Goal: Task Accomplishment & Management: Complete application form

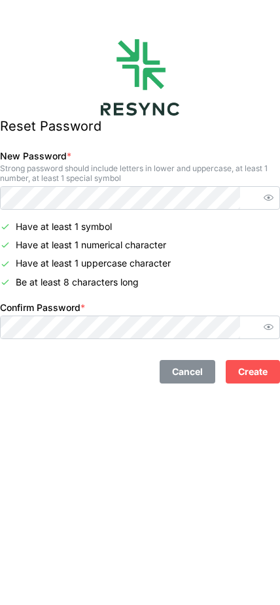
click at [238, 376] on span "Create" at bounding box center [252, 372] width 29 height 22
click at [238, 370] on span "Create" at bounding box center [252, 372] width 29 height 22
click at [240, 369] on span "Create" at bounding box center [252, 372] width 29 height 22
click at [239, 374] on span "Create" at bounding box center [252, 372] width 29 height 22
click at [238, 372] on span "Create" at bounding box center [252, 372] width 29 height 22
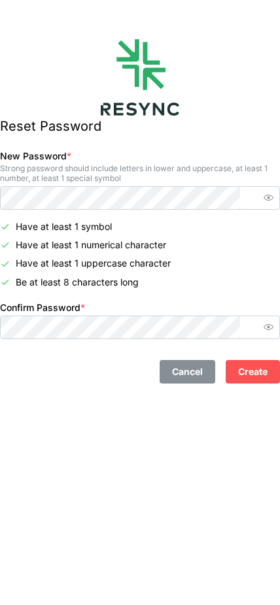
click at [238, 370] on span "Create" at bounding box center [252, 372] width 29 height 22
click at [260, 319] on span "button" at bounding box center [268, 327] width 16 height 16
click at [263, 323] on icon "button" at bounding box center [268, 327] width 10 height 10
click at [238, 367] on span "Create" at bounding box center [252, 372] width 29 height 22
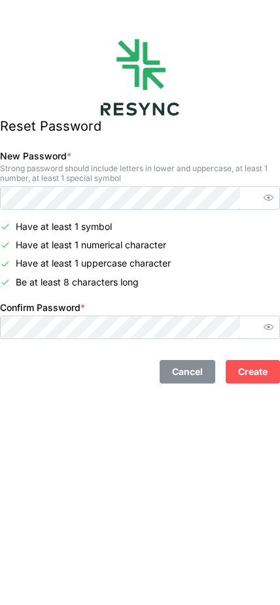
click at [238, 375] on span "Create" at bounding box center [252, 372] width 29 height 22
click at [238, 369] on span "Create" at bounding box center [252, 372] width 29 height 22
click at [242, 370] on span "Create" at bounding box center [252, 372] width 29 height 22
click at [244, 374] on span "Create" at bounding box center [252, 372] width 29 height 22
click at [238, 372] on span "Create" at bounding box center [252, 372] width 29 height 22
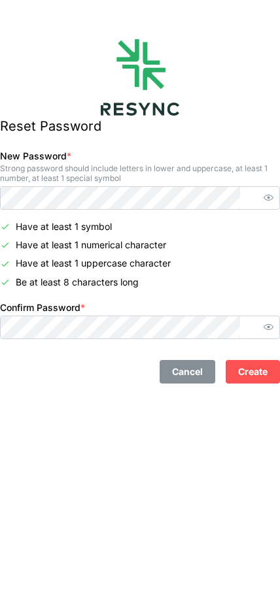
click at [238, 373] on span "Create" at bounding box center [252, 372] width 29 height 22
click at [238, 372] on span "Create" at bounding box center [252, 372] width 29 height 22
drag, startPoint x: 238, startPoint y: 371, endPoint x: 232, endPoint y: 375, distance: 7.1
click at [238, 375] on span "Create" at bounding box center [252, 372] width 29 height 22
click at [241, 382] on span "Create" at bounding box center [252, 372] width 29 height 22
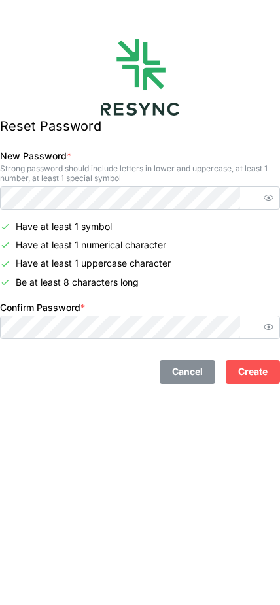
click at [240, 374] on span "Create" at bounding box center [252, 372] width 29 height 22
click at [238, 376] on span "Create" at bounding box center [252, 372] width 29 height 22
click at [246, 369] on span "Create" at bounding box center [252, 372] width 29 height 22
click at [259, 361] on button "Create" at bounding box center [252, 372] width 54 height 24
click at [257, 363] on button "Create" at bounding box center [252, 372] width 54 height 24
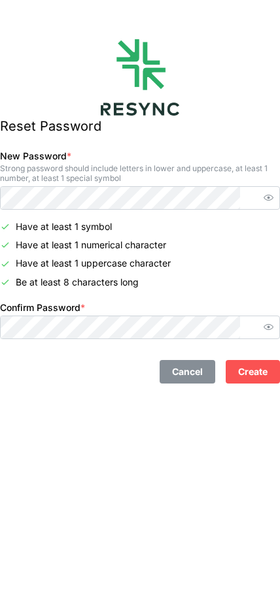
click at [246, 364] on span "Create" at bounding box center [252, 372] width 29 height 22
click at [240, 372] on span "Create" at bounding box center [252, 372] width 29 height 22
click at [239, 376] on span "Create" at bounding box center [252, 372] width 29 height 22
click at [238, 381] on span "Create" at bounding box center [252, 372] width 29 height 22
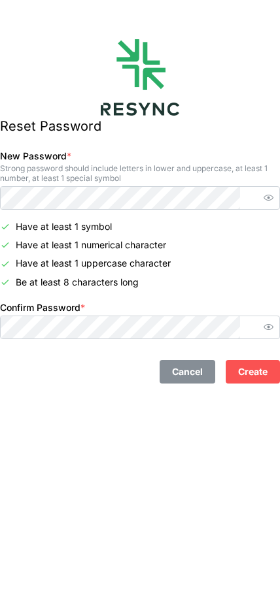
click at [228, 383] on button "Create" at bounding box center [252, 372] width 54 height 24
click at [231, 383] on button "Create" at bounding box center [252, 372] width 54 height 24
click at [241, 382] on span "Create" at bounding box center [252, 372] width 29 height 22
click at [246, 381] on span "Create" at bounding box center [252, 372] width 29 height 22
click at [253, 370] on button "Create" at bounding box center [252, 372] width 54 height 24
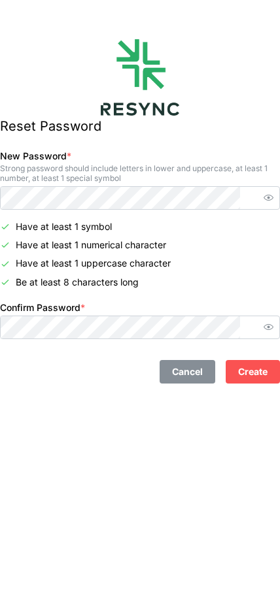
click at [248, 370] on button "Create" at bounding box center [252, 372] width 54 height 24
click at [253, 369] on button "Create" at bounding box center [252, 372] width 54 height 24
click at [255, 364] on button "Create" at bounding box center [252, 372] width 54 height 24
click at [245, 364] on span "Create" at bounding box center [252, 372] width 29 height 22
click at [251, 361] on button "Create" at bounding box center [252, 372] width 54 height 24
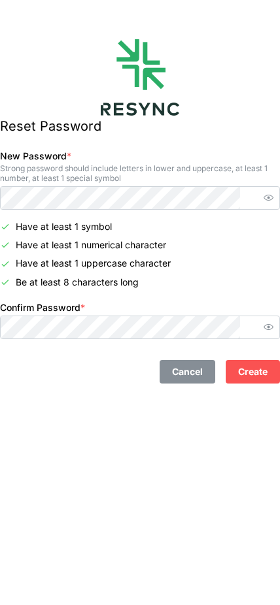
click at [249, 361] on button "Create" at bounding box center [252, 372] width 54 height 24
click at [250, 360] on button "Create" at bounding box center [252, 372] width 54 height 24
click at [252, 361] on button "Create" at bounding box center [252, 372] width 54 height 24
click at [253, 360] on button "Create" at bounding box center [252, 372] width 54 height 24
click at [244, 355] on div "Cancel Create" at bounding box center [140, 366] width 290 height 44
